Goal: Browse casually: Explore the website without a specific task or goal

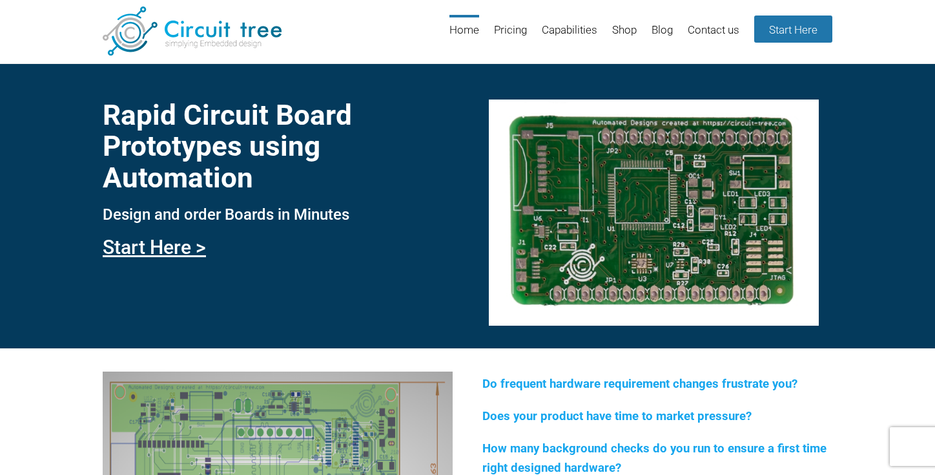
click at [494, 20] on link "Pricing" at bounding box center [510, 36] width 33 height 42
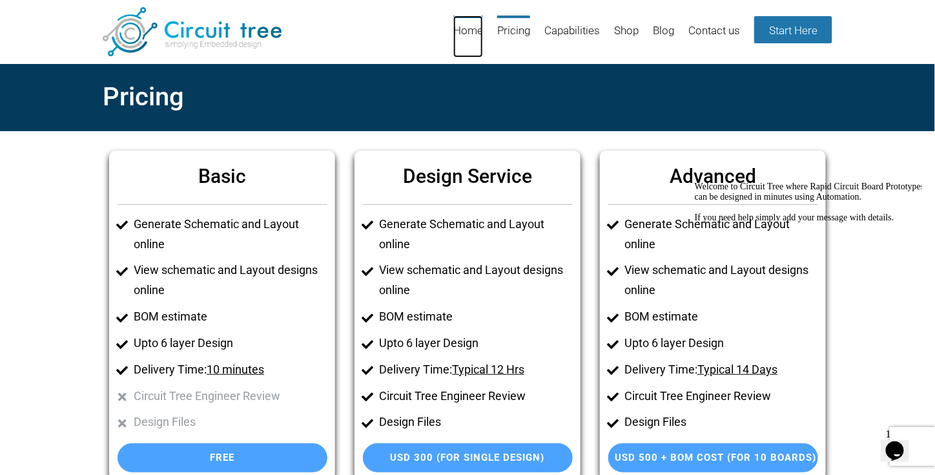
click at [469, 33] on link "Home" at bounding box center [468, 36] width 30 height 42
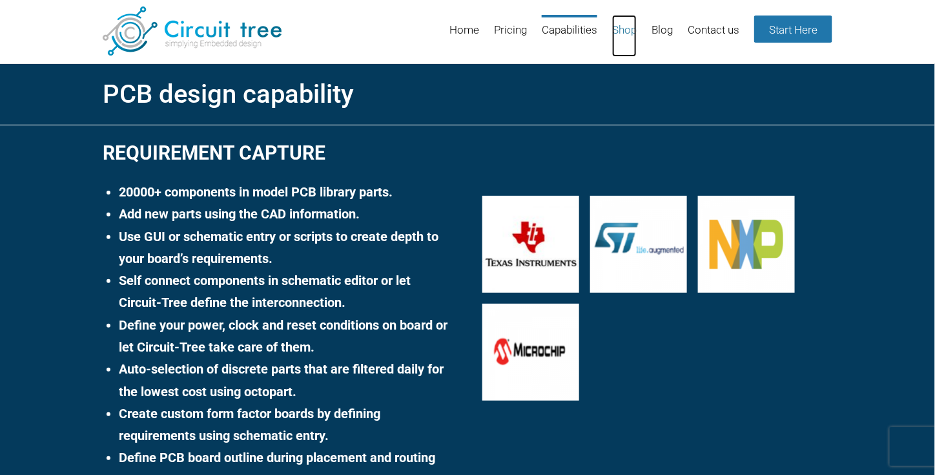
click at [621, 35] on link "Shop" at bounding box center [624, 36] width 25 height 42
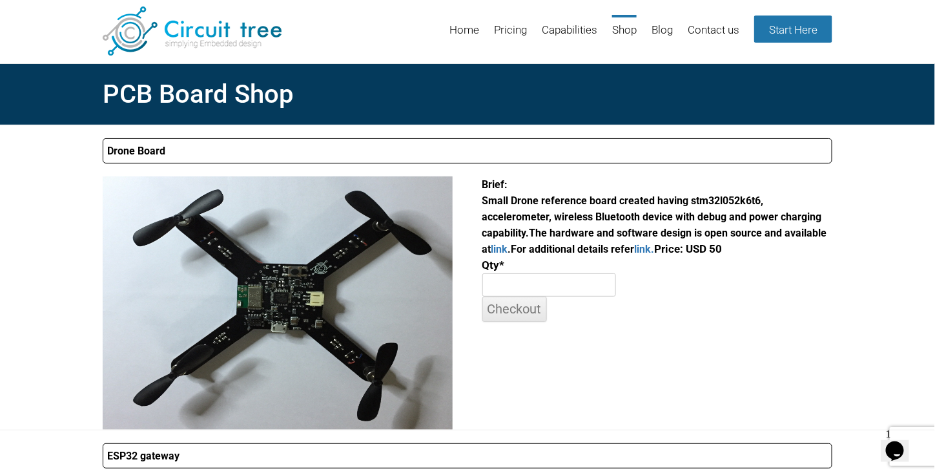
click at [508, 221] on span "Brief: Small Drone reference board created having stm32l052k6t6, accelerometer,…" at bounding box center [652, 208] width 340 height 61
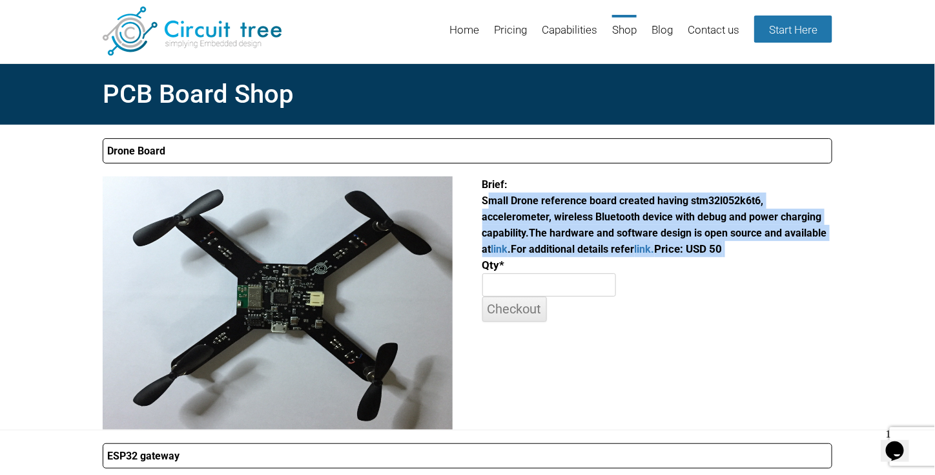
click at [508, 221] on span "Brief: Small Drone reference board created having stm32l052k6t6, accelerometer,…" at bounding box center [652, 208] width 340 height 61
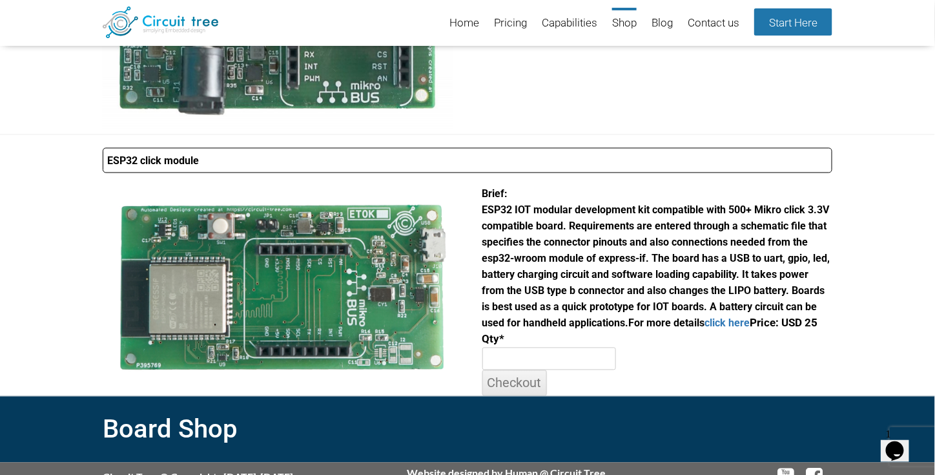
scroll to position [651, 0]
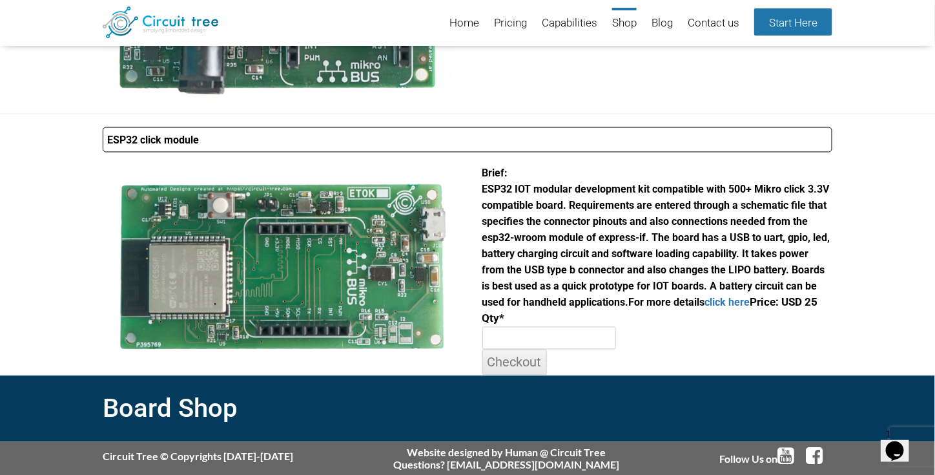
click at [511, 227] on div "Brief: ESP32 IOT modular development kit compatible with 500+ Mikro click 3.3V …" at bounding box center [657, 270] width 350 height 210
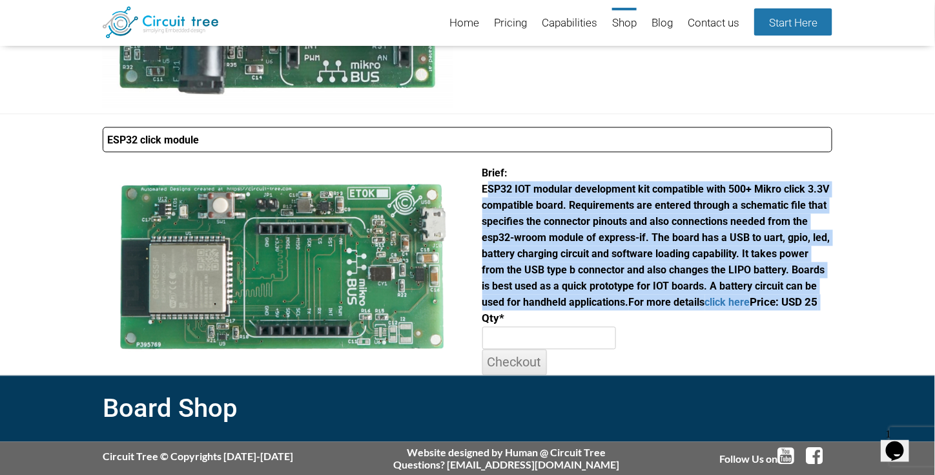
click at [511, 227] on div "Brief: ESP32 IOT modular development kit compatible with 500+ Mikro click 3.3V …" at bounding box center [657, 270] width 350 height 210
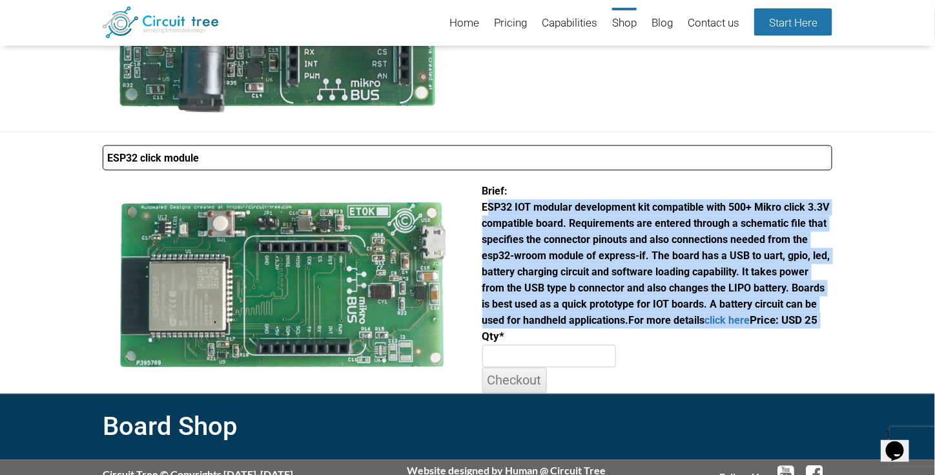
scroll to position [631, 0]
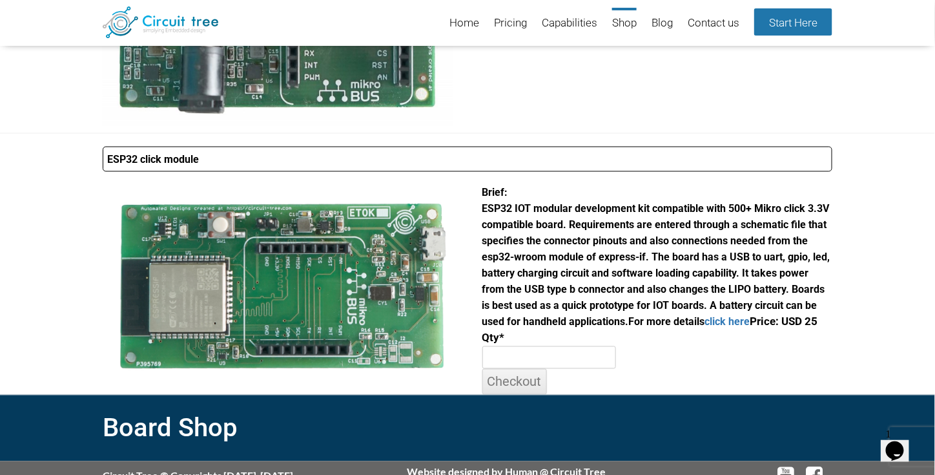
click at [505, 348] on input "number" at bounding box center [549, 357] width 134 height 23
type input "1"
click at [599, 354] on input "1" at bounding box center [549, 357] width 134 height 23
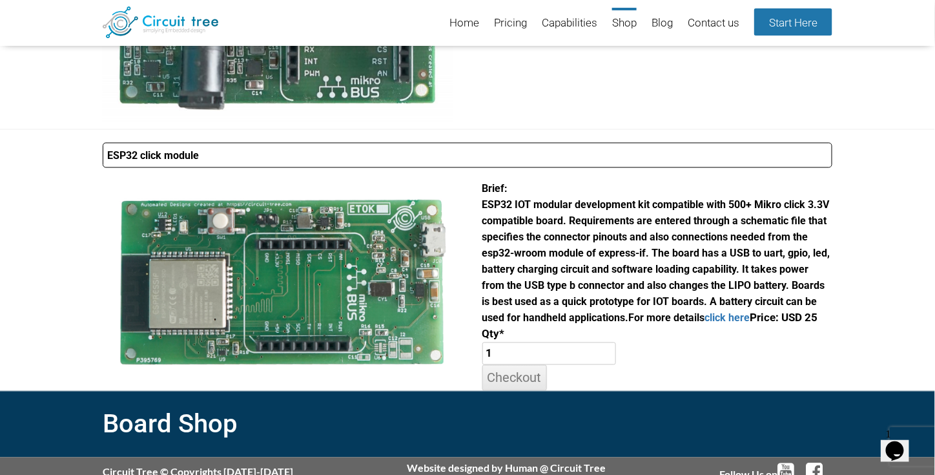
scroll to position [651, 0]
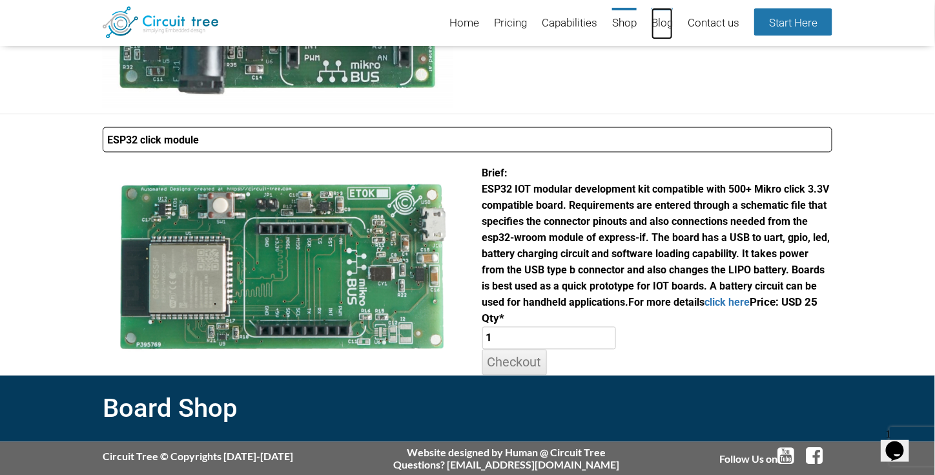
click at [659, 22] on link "Blog" at bounding box center [661, 24] width 21 height 32
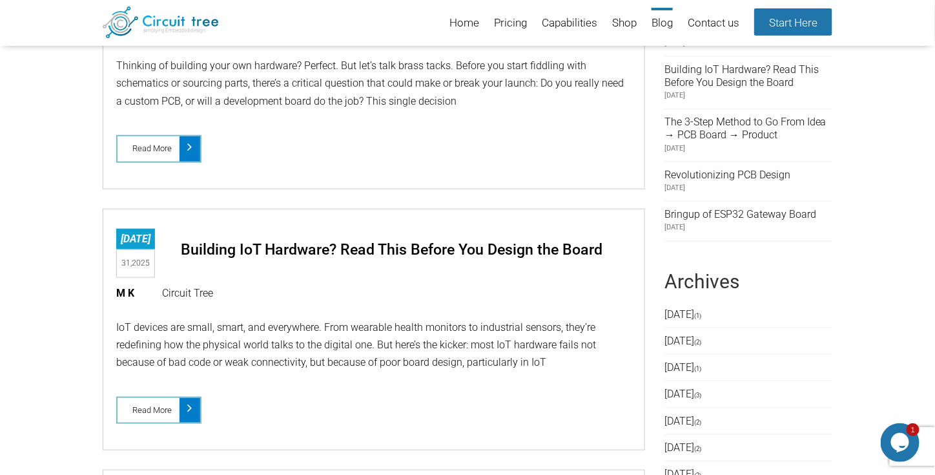
scroll to position [263, 0]
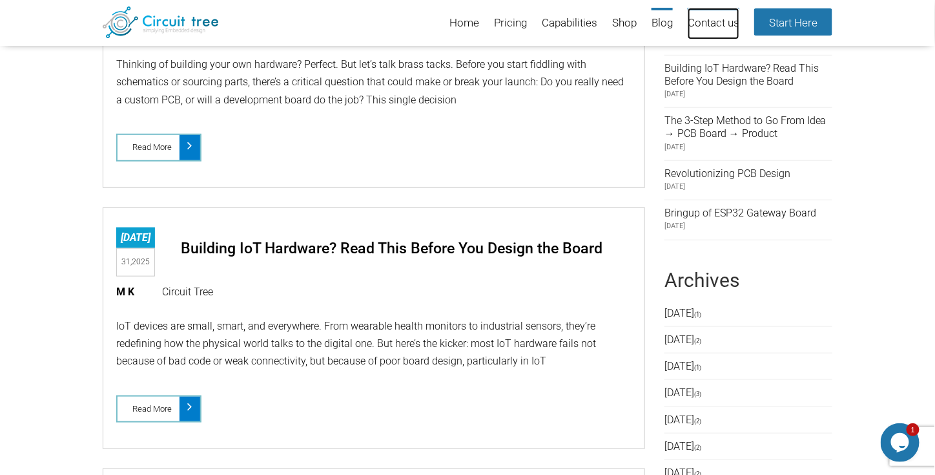
click at [710, 22] on link "Contact us" at bounding box center [714, 24] width 52 height 32
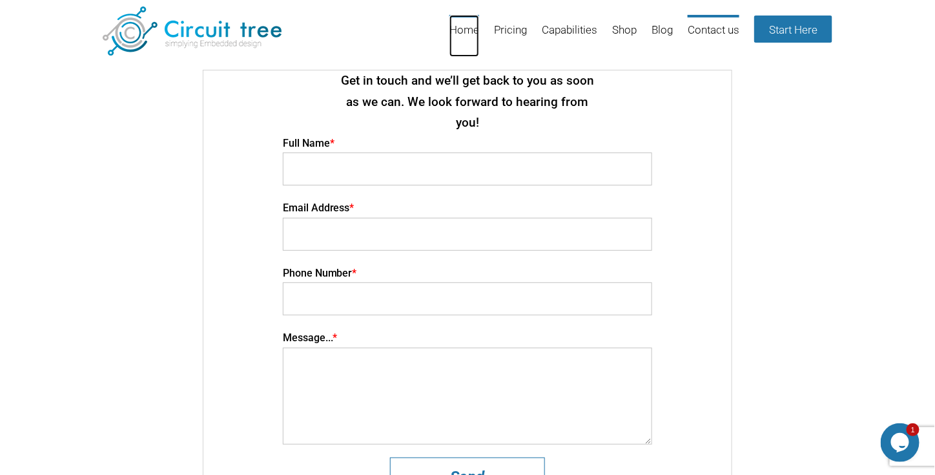
click at [454, 20] on link "Home" at bounding box center [464, 36] width 30 height 42
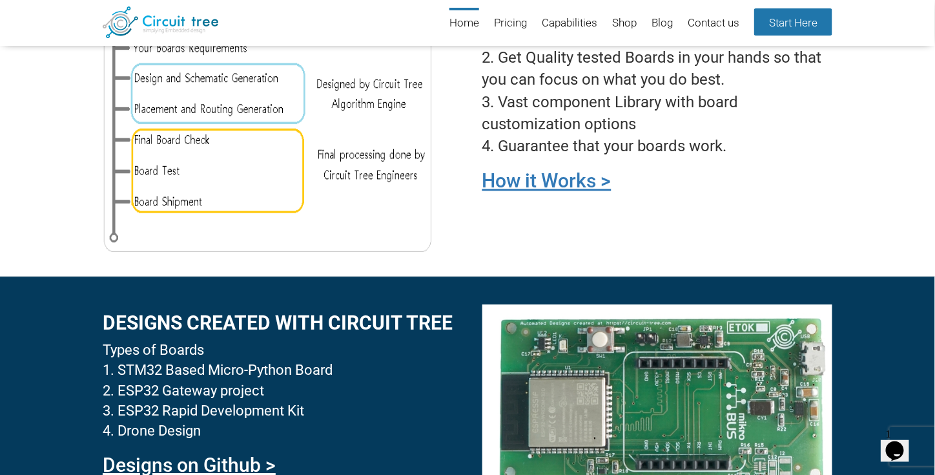
scroll to position [1062, 0]
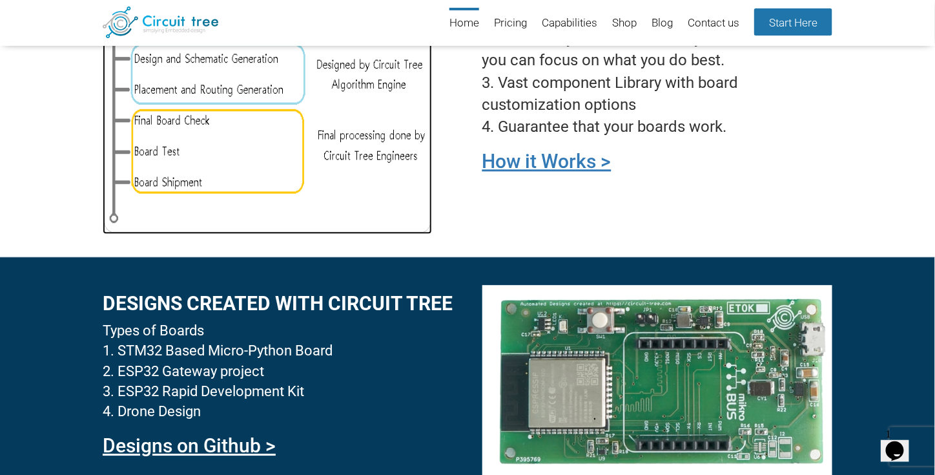
click at [362, 121] on img at bounding box center [267, 98] width 329 height 271
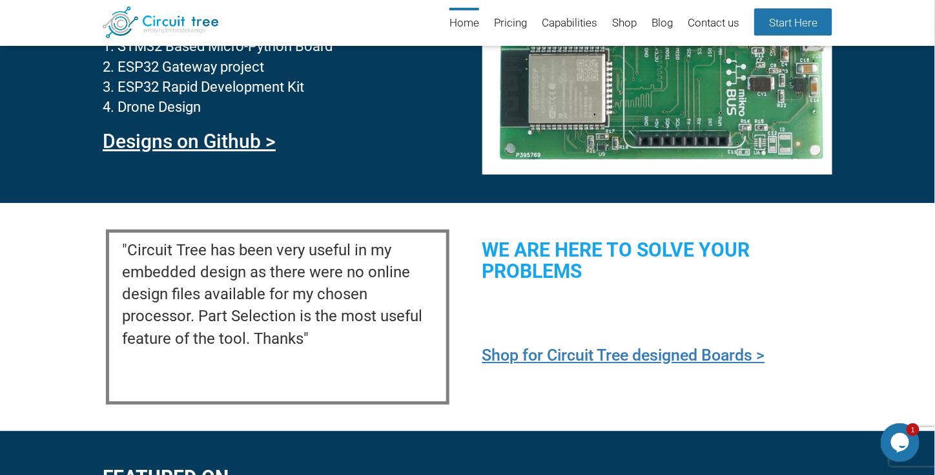
scroll to position [1379, 0]
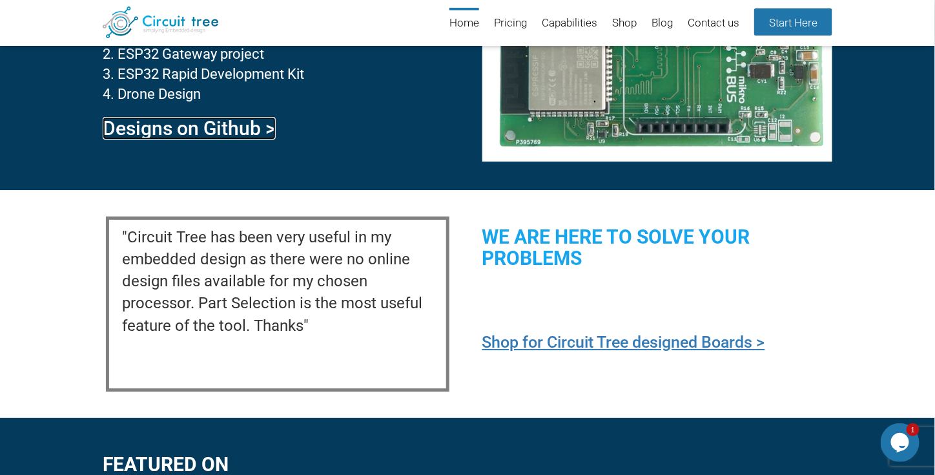
click at [207, 128] on link "Designs on Github >" at bounding box center [189, 128] width 173 height 23
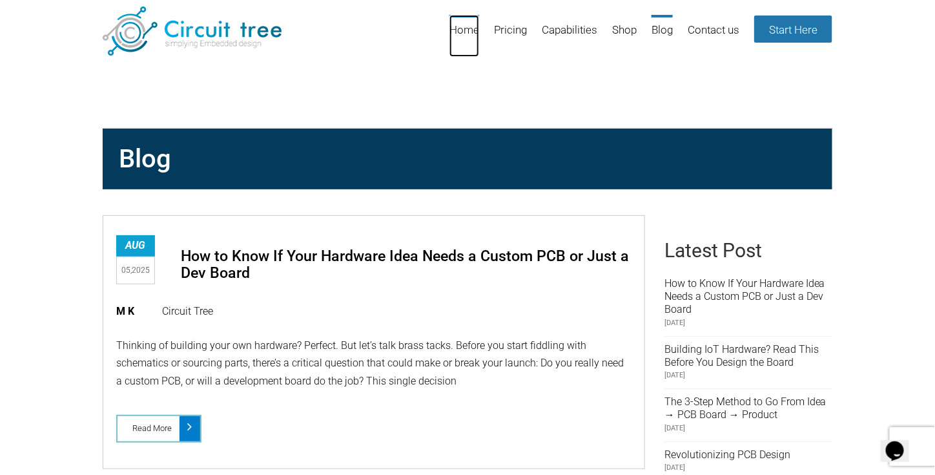
click at [469, 28] on link "Home" at bounding box center [464, 36] width 30 height 42
